Goal: Transaction & Acquisition: Purchase product/service

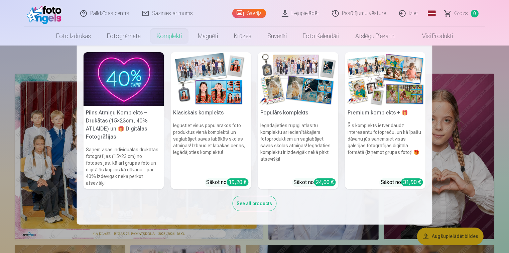
click at [388, 114] on h5 "Premium komplekts + 🎁" at bounding box center [385, 112] width 81 height 13
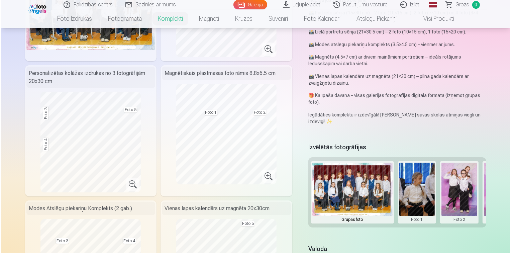
scroll to position [134, 0]
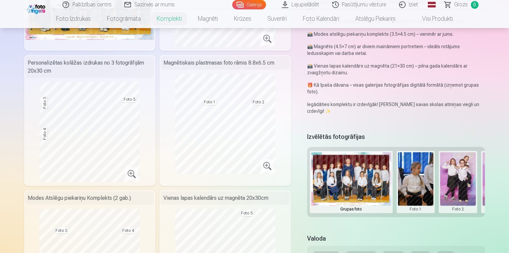
click at [420, 178] on button at bounding box center [416, 181] width 36 height 59
click at [413, 182] on button "Nomainiet foto" at bounding box center [415, 181] width 54 height 19
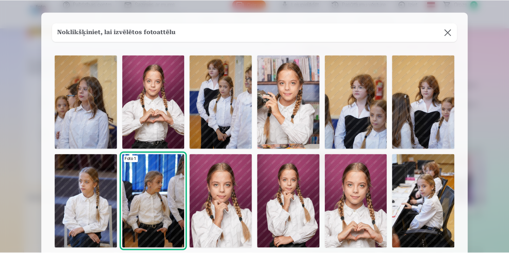
scroll to position [0, 0]
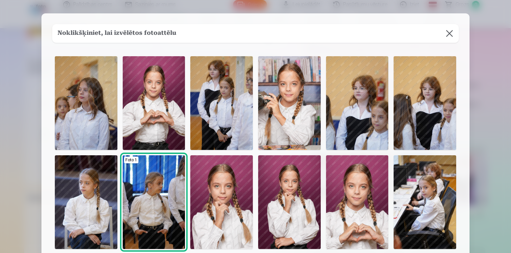
click at [355, 205] on img at bounding box center [357, 202] width 62 height 94
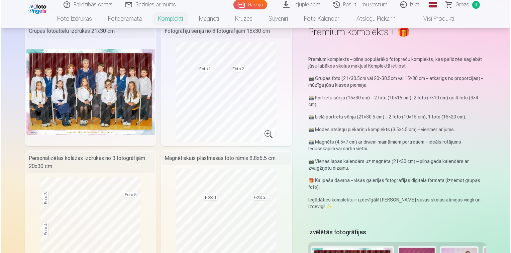
scroll to position [201, 0]
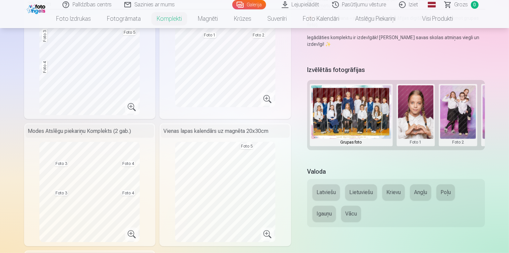
click at [460, 117] on button at bounding box center [458, 114] width 36 height 59
click at [459, 113] on button "Nomainiet foto" at bounding box center [458, 114] width 54 height 19
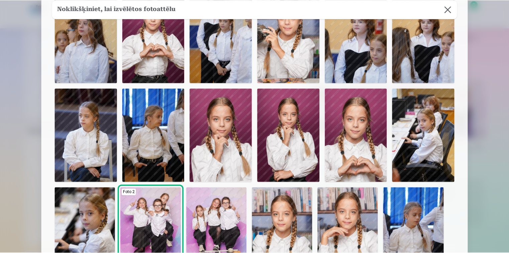
scroll to position [134, 0]
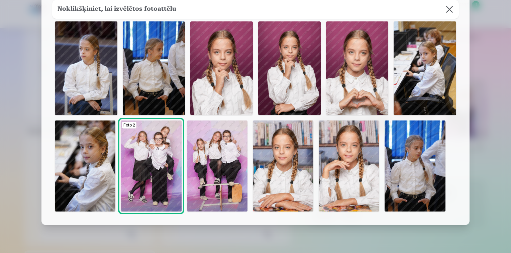
click at [216, 152] on img at bounding box center [217, 165] width 60 height 91
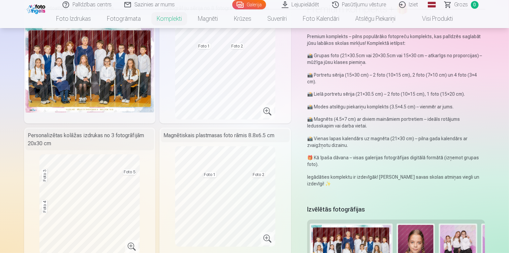
scroll to position [33, 0]
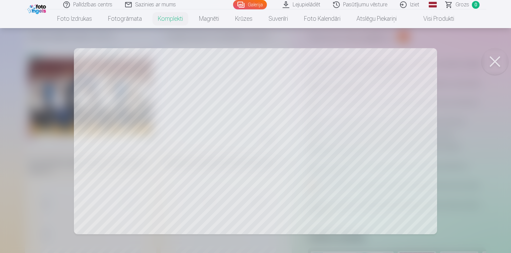
click at [495, 59] on button at bounding box center [494, 61] width 27 height 27
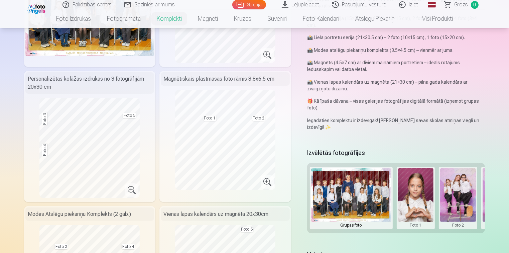
scroll to position [134, 0]
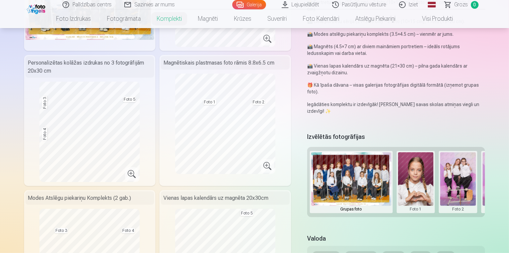
click at [456, 184] on button at bounding box center [458, 181] width 36 height 59
click at [456, 184] on button "Nomainiet foto" at bounding box center [458, 181] width 54 height 19
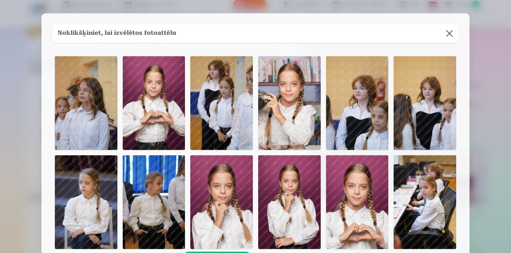
click at [285, 94] on img at bounding box center [289, 103] width 62 height 94
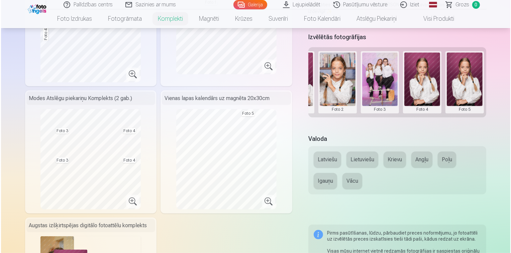
scroll to position [234, 0]
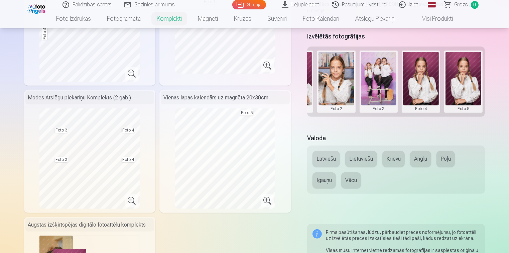
click at [378, 90] on button at bounding box center [379, 81] width 36 height 59
click at [378, 84] on button "Nomainiet foto" at bounding box center [378, 81] width 54 height 19
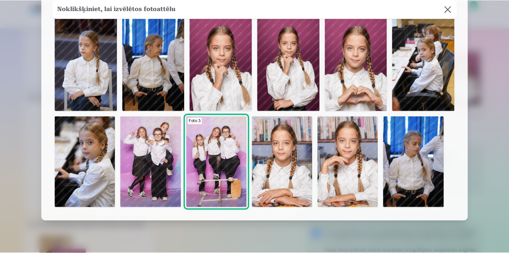
scroll to position [159, 0]
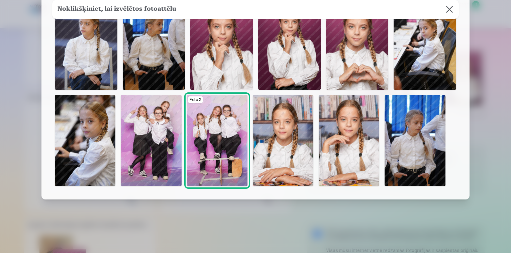
click at [275, 145] on img at bounding box center [283, 140] width 60 height 91
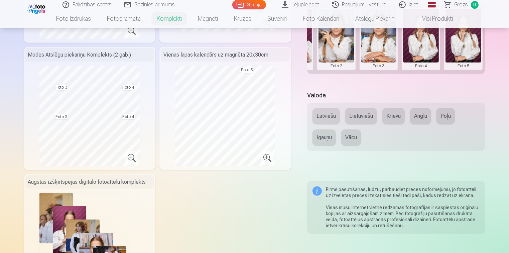
scroll to position [334, 0]
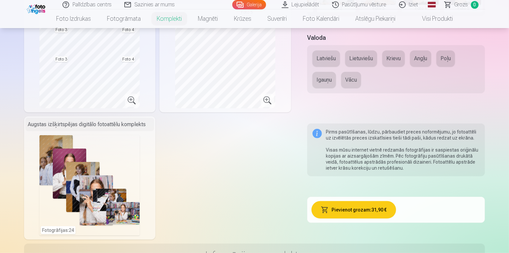
click at [393, 54] on button "Krievu" at bounding box center [393, 58] width 22 height 16
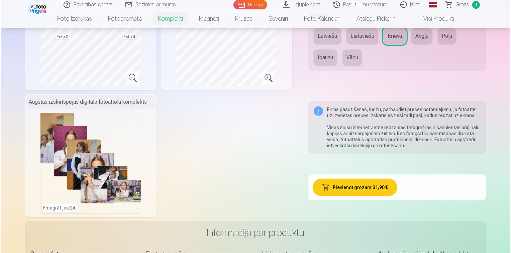
scroll to position [368, 0]
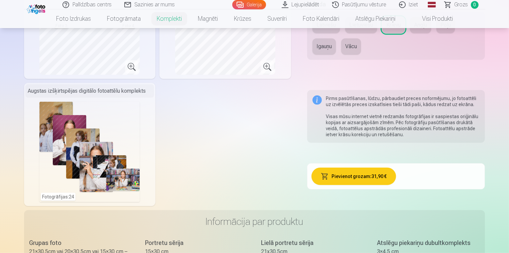
click at [357, 179] on button "Pievienot grozam : 31,90 €" at bounding box center [353, 175] width 85 height 17
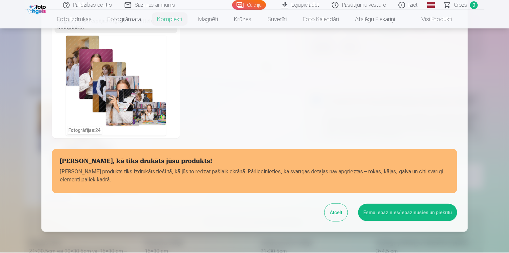
scroll to position [266, 0]
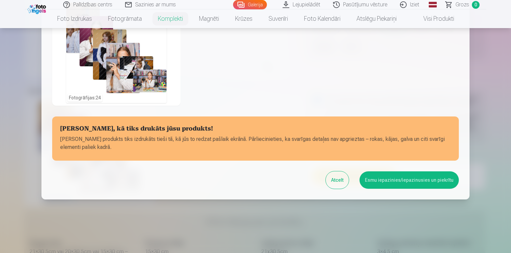
click at [394, 183] on button "Esmu iepazinies/iepazinusies un piekrītu" at bounding box center [408, 179] width 99 height 17
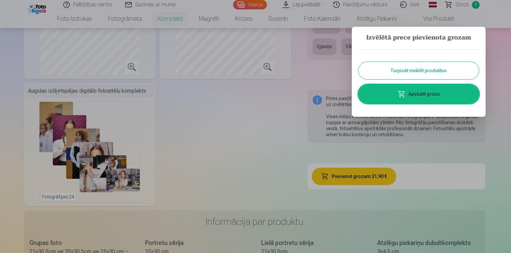
click at [430, 92] on link "Apskatīt grozu" at bounding box center [418, 94] width 120 height 19
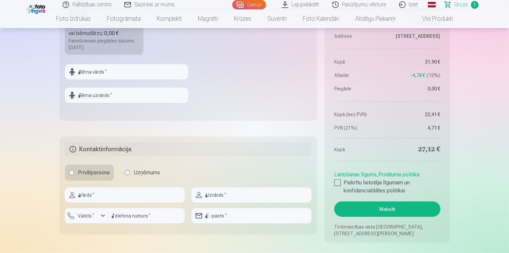
scroll to position [301, 0]
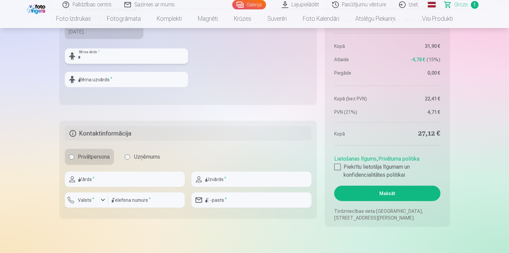
click at [103, 61] on input "text" at bounding box center [126, 55] width 123 height 15
type input "*******"
click at [104, 81] on input "text" at bounding box center [126, 79] width 123 height 15
type input "**********"
click at [189, 74] on fieldset "**********" at bounding box center [188, 25] width 258 height 159
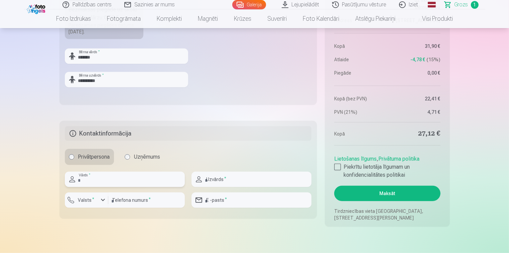
click at [93, 180] on input "text" at bounding box center [125, 178] width 120 height 15
type input "*******"
type input "**********"
type input "********"
type input "**********"
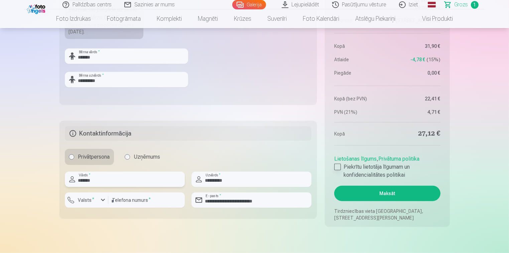
type input "*******"
click at [336, 166] on div at bounding box center [337, 166] width 7 height 7
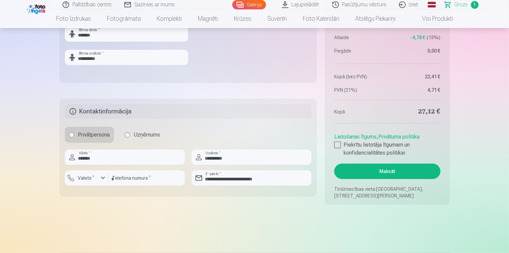
scroll to position [334, 0]
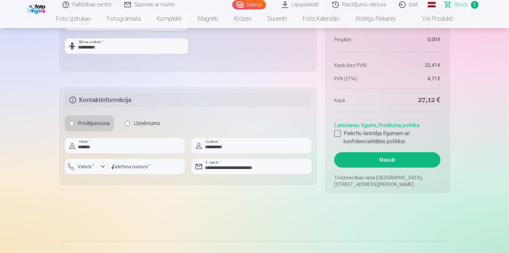
click at [408, 159] on button "Maksāt" at bounding box center [387, 159] width 106 height 15
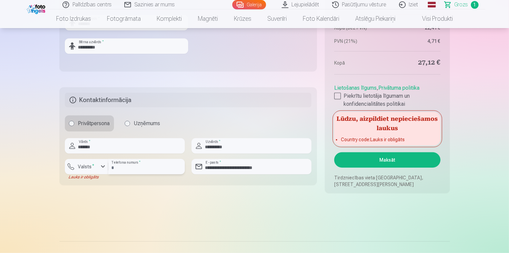
click at [153, 166] on input "********" at bounding box center [146, 166] width 77 height 15
click at [87, 167] on label "Valsts *" at bounding box center [87, 166] width 22 height 7
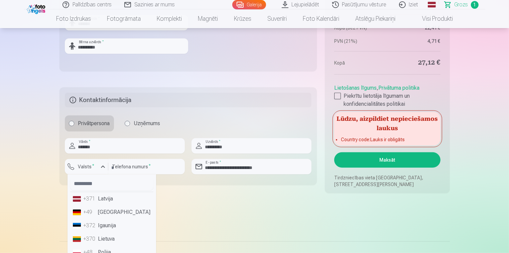
click at [102, 198] on li "+371 Latvija" at bounding box center [111, 198] width 83 height 13
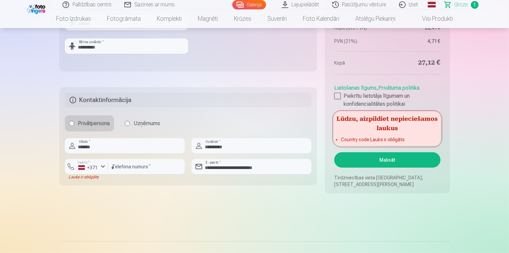
click at [395, 160] on button "Maksāt" at bounding box center [387, 159] width 106 height 15
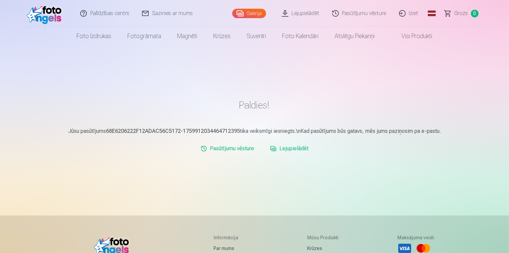
click at [294, 152] on link "Lejupielādēt" at bounding box center [289, 148] width 44 height 13
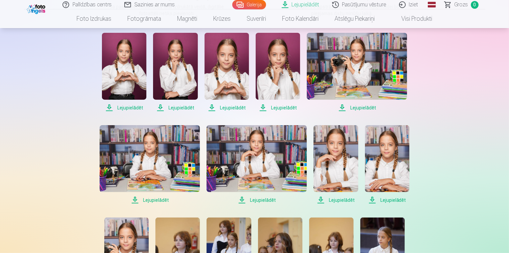
scroll to position [167, 0]
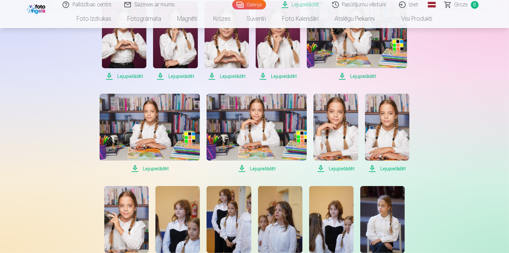
click at [131, 76] on span "Lejupielādēt" at bounding box center [124, 76] width 44 height 8
click at [183, 77] on span "Lejupielādēt" at bounding box center [175, 76] width 44 height 8
click at [235, 76] on span "Lejupielādēt" at bounding box center [227, 76] width 44 height 8
click at [284, 77] on span "Lejupielādēt" at bounding box center [278, 76] width 44 height 8
click at [356, 78] on span "Lejupielādēt" at bounding box center [357, 76] width 100 height 8
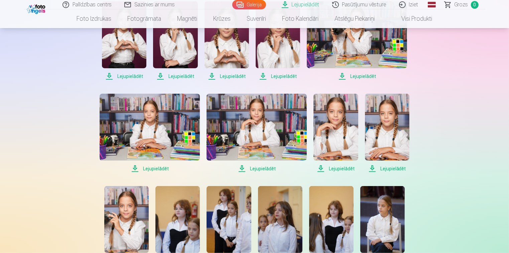
click at [156, 166] on span "Lejupielādēt" at bounding box center [150, 168] width 100 height 8
click at [267, 168] on span "Lejupielādēt" at bounding box center [257, 168] width 100 height 8
click at [342, 168] on span "Lejupielādēt" at bounding box center [335, 168] width 44 height 8
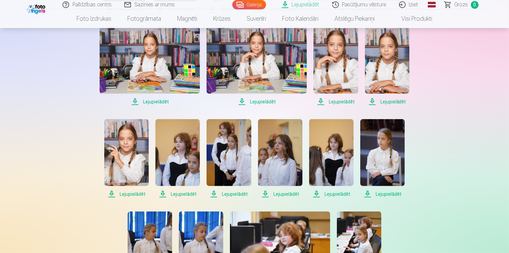
click at [494, 134] on div "Palīdzības centrs Sazinies ar mums Galerija Lejupielādēt Pasūtījumu vēsture Izi…" at bounding box center [254, 228] width 509 height 924
click at [395, 102] on span "Lejupielādēt" at bounding box center [387, 102] width 44 height 8
click at [128, 192] on span "Lejupielādēt" at bounding box center [126, 194] width 44 height 8
click at [237, 193] on span "Lejupielādēt" at bounding box center [229, 194] width 44 height 8
click at [287, 193] on span "Lejupielādēt" at bounding box center [280, 194] width 44 height 8
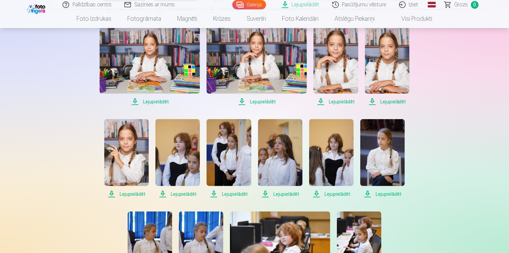
click at [388, 194] on span "Lejupielādēt" at bounding box center [382, 194] width 44 height 8
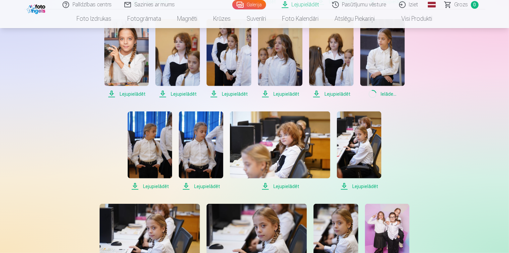
scroll to position [334, 0]
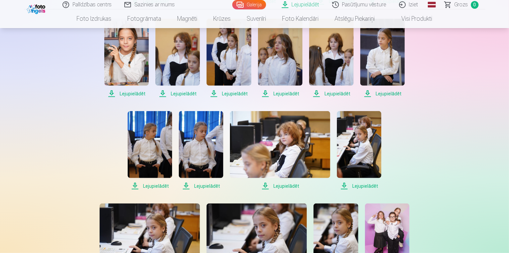
click at [146, 185] on span "Lejupielādēt" at bounding box center [150, 186] width 44 height 8
click at [205, 185] on span "Lejupielādēt" at bounding box center [201, 186] width 44 height 8
click at [367, 185] on span "Lejupielādēt" at bounding box center [359, 186] width 44 height 8
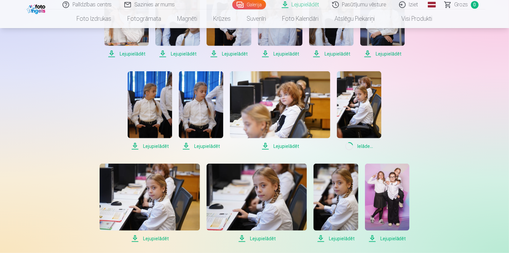
scroll to position [434, 0]
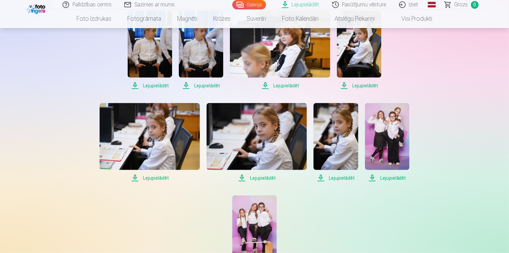
click at [166, 177] on span "Lejupielādēt" at bounding box center [150, 178] width 100 height 8
click at [263, 176] on span "Lejupielādēt" at bounding box center [257, 178] width 100 height 8
click at [340, 177] on span "Lejupielādēt" at bounding box center [335, 178] width 44 height 8
click at [265, 177] on span "Lejupielādēt" at bounding box center [257, 178] width 100 height 8
drag, startPoint x: 477, startPoint y: 148, endPoint x: 470, endPoint y: 153, distance: 8.9
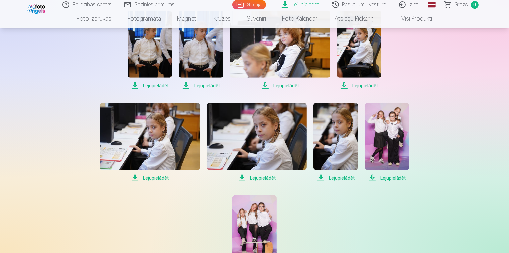
click at [477, 148] on div "Palīdzības centrs Sazinies ar mums Galerija Lejupielādēt Pasūtījumu vēsture Izi…" at bounding box center [254, 28] width 509 height 924
click at [395, 177] on span "Lejupielādēt" at bounding box center [387, 178] width 44 height 8
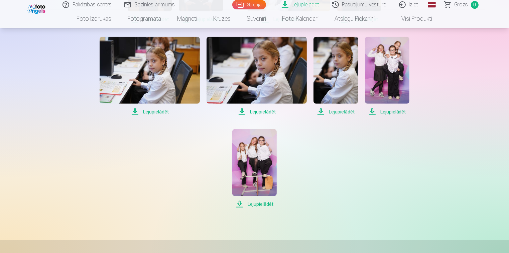
scroll to position [501, 0]
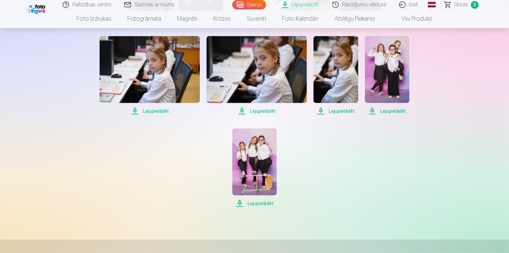
click at [263, 201] on span "Lejupielādēt" at bounding box center [254, 203] width 44 height 8
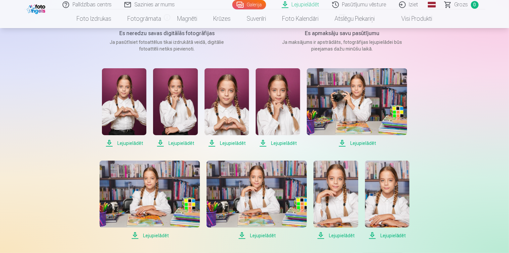
scroll to position [0, 0]
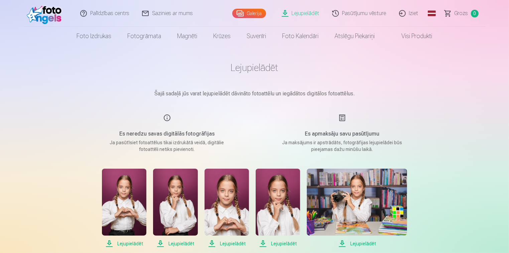
click at [344, 15] on link "Pasūtījumu vēsture" at bounding box center [359, 13] width 67 height 27
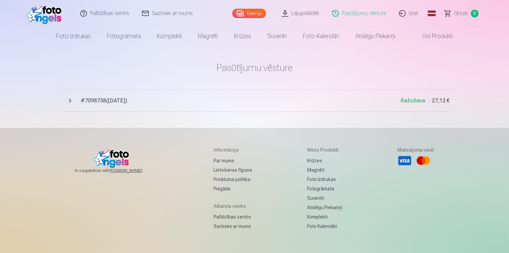
click at [102, 101] on span "# 7098738 ( 8.10.2025 )" at bounding box center [241, 101] width 320 height 8
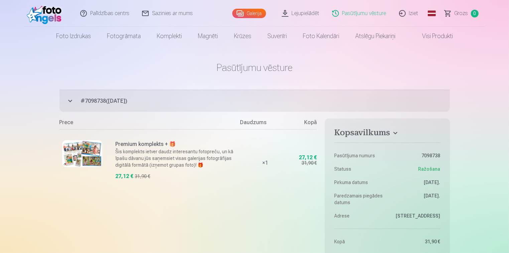
click at [71, 99] on button "# 7098738 ( 8.10.2025 ) Ražošana 27,12 €" at bounding box center [254, 101] width 390 height 22
